Goal: Task Accomplishment & Management: Manage account settings

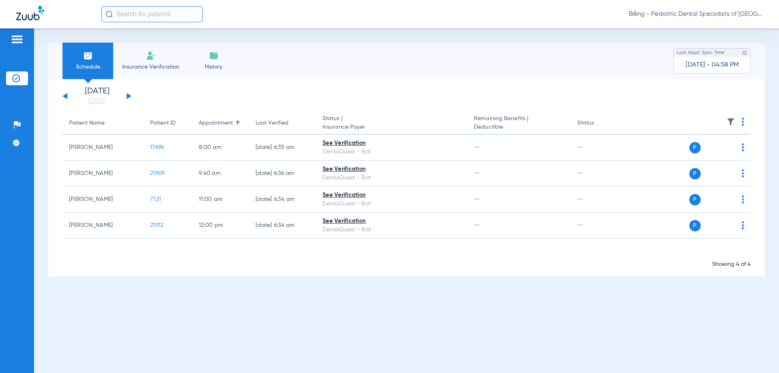
click at [706, 11] on span "Billing - Pediatric Dental Specialists of [GEOGRAPHIC_DATA]" at bounding box center [696, 14] width 134 height 8
click at [705, 11] on div at bounding box center [389, 186] width 779 height 373
click at [714, 14] on span "Billing - Pediatric Dental Specialists of [GEOGRAPHIC_DATA]" at bounding box center [696, 14] width 134 height 8
click at [723, 31] on span "Account Selection" at bounding box center [732, 29] width 45 height 6
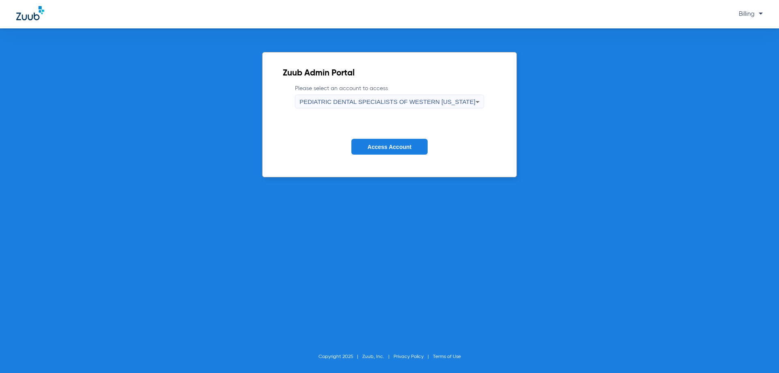
click at [368, 108] on div "PEDIATRIC DENTAL SPECIALISTS OF WESTERN [US_STATE]" at bounding box center [388, 102] width 176 height 14
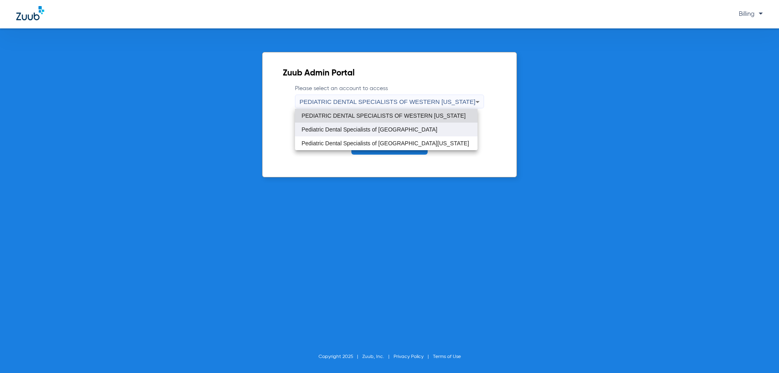
click at [368, 129] on span "Pediatric Dental Specialists of [GEOGRAPHIC_DATA]" at bounding box center [370, 130] width 136 height 6
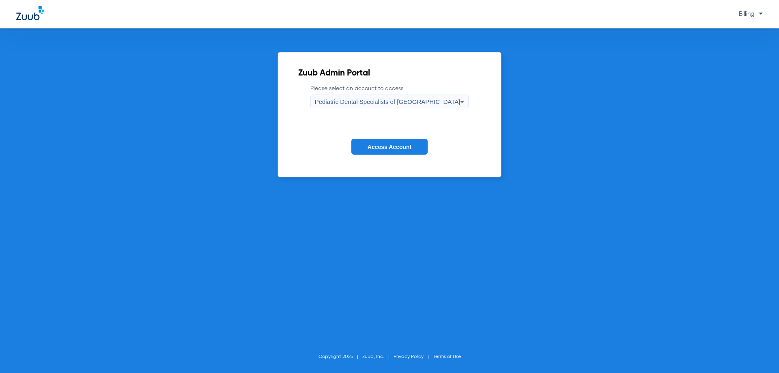
click at [369, 147] on span "Access Account" at bounding box center [390, 147] width 44 height 6
